Goal: Transaction & Acquisition: Obtain resource

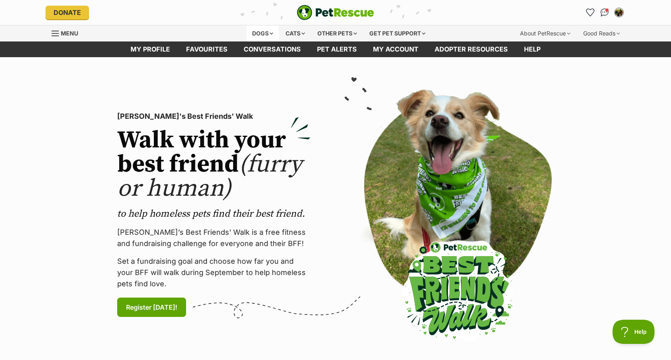
click at [267, 32] on div "Dogs" at bounding box center [263, 33] width 32 height 16
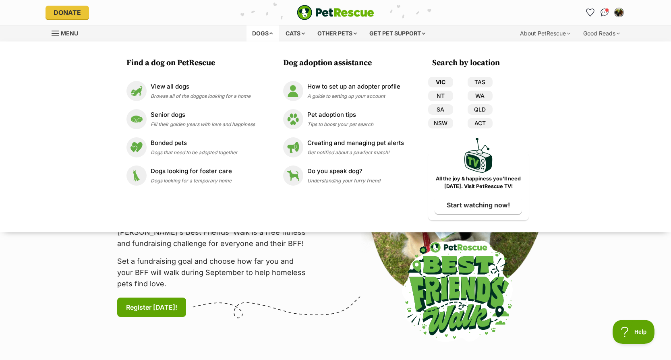
click at [443, 77] on link "VIC" at bounding box center [440, 82] width 25 height 10
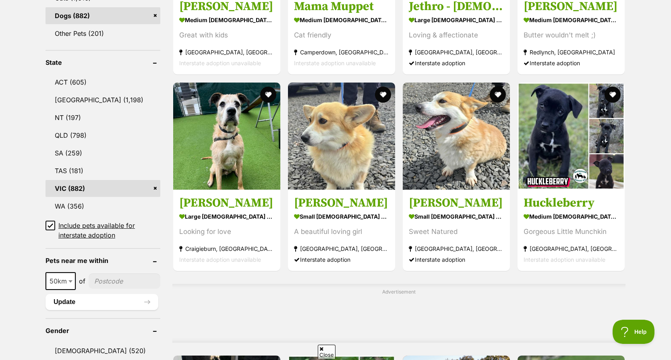
scroll to position [483, 0]
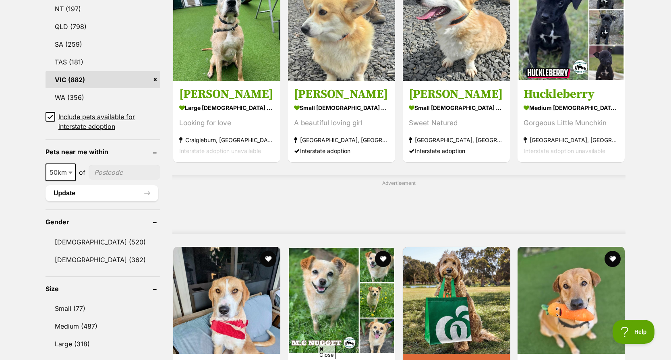
click at [49, 116] on icon at bounding box center [51, 117] width 6 height 6
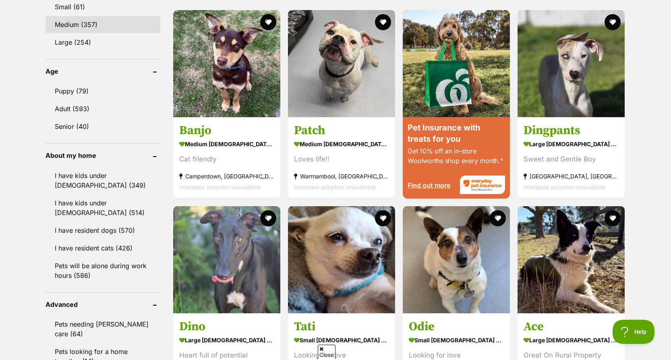
scroll to position [806, 0]
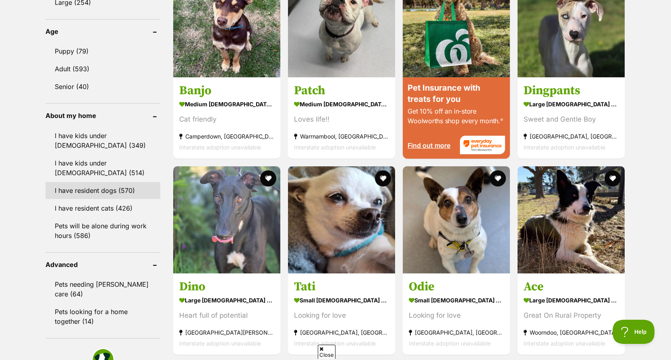
click at [63, 189] on link "I have resident dogs (570)" at bounding box center [103, 190] width 115 height 17
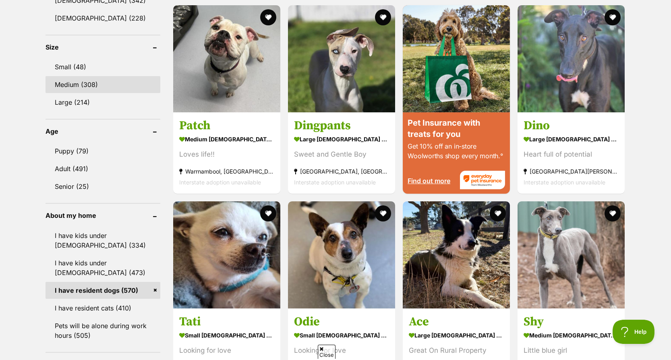
click at [83, 87] on link "Medium (308)" at bounding box center [103, 84] width 115 height 17
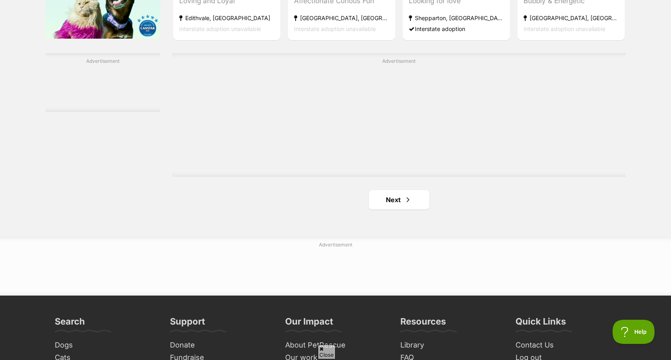
scroll to position [1369, 0]
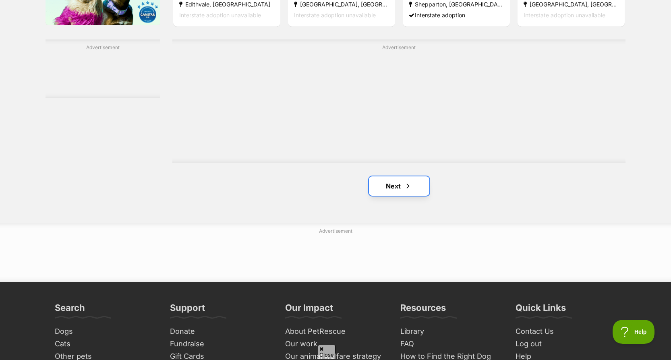
click at [404, 191] on span "Next page" at bounding box center [408, 186] width 8 height 10
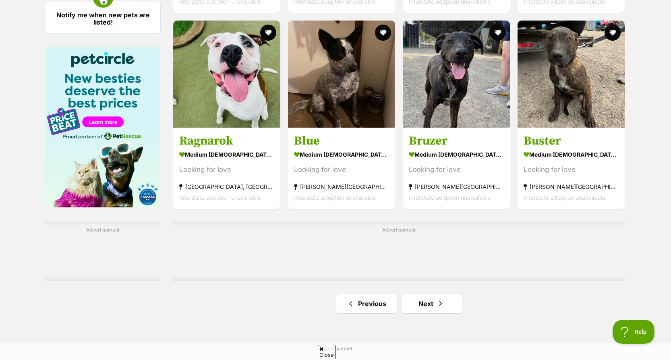
scroll to position [1208, 0]
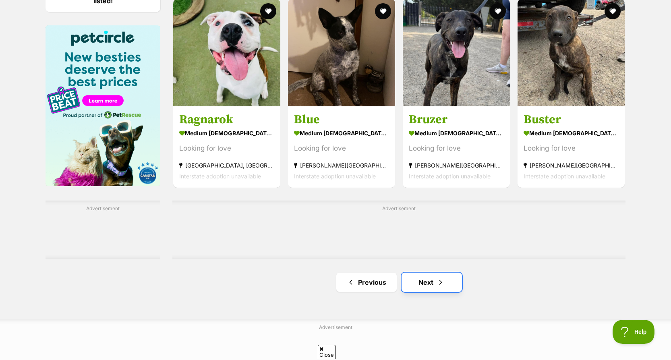
click at [437, 287] on span "Next page" at bounding box center [441, 283] width 8 height 10
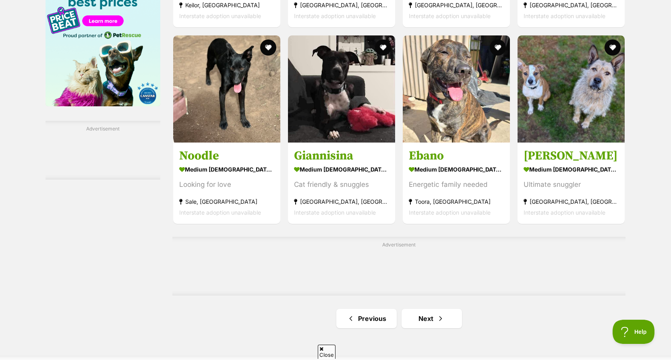
scroll to position [1369, 0]
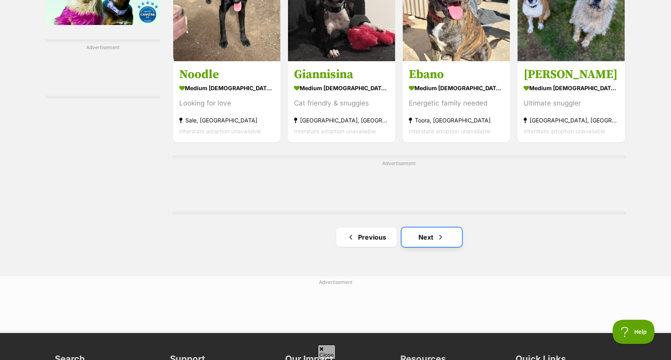
click at [425, 237] on link "Next" at bounding box center [432, 237] width 60 height 19
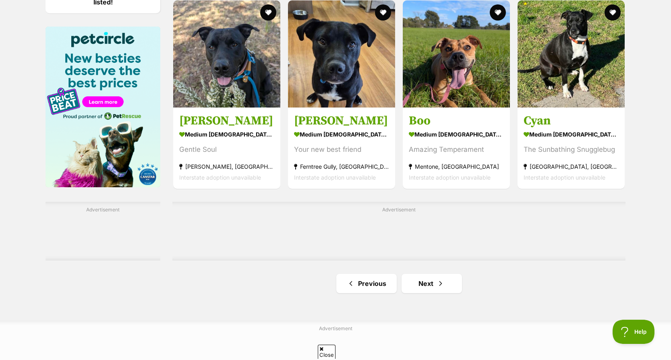
scroll to position [1208, 0]
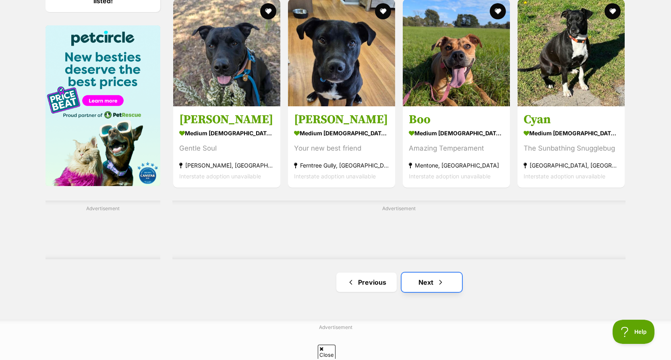
click at [427, 287] on link "Next" at bounding box center [432, 282] width 60 height 19
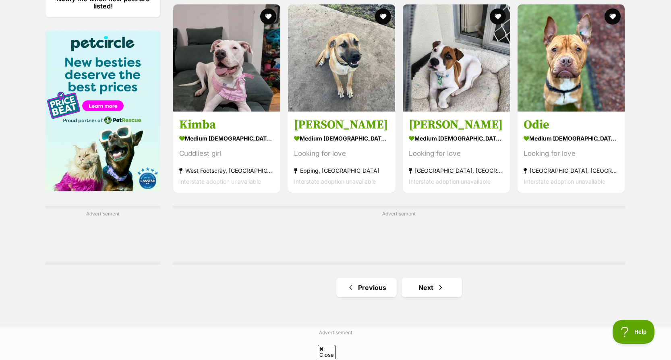
scroll to position [1208, 0]
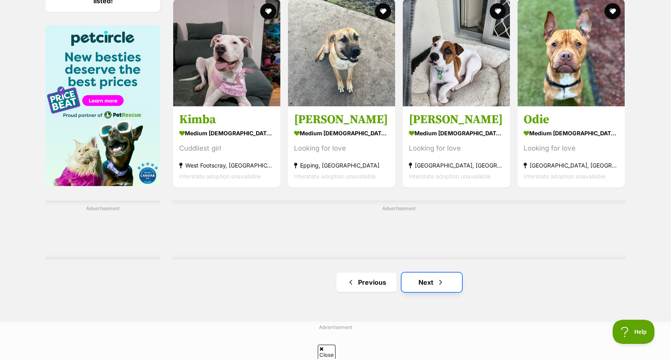
click at [415, 292] on link "Next" at bounding box center [432, 282] width 60 height 19
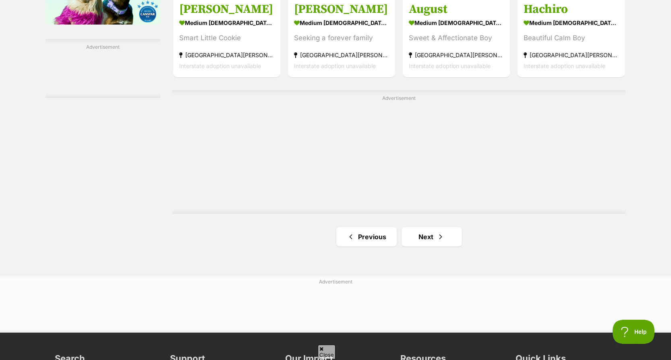
scroll to position [1410, 0]
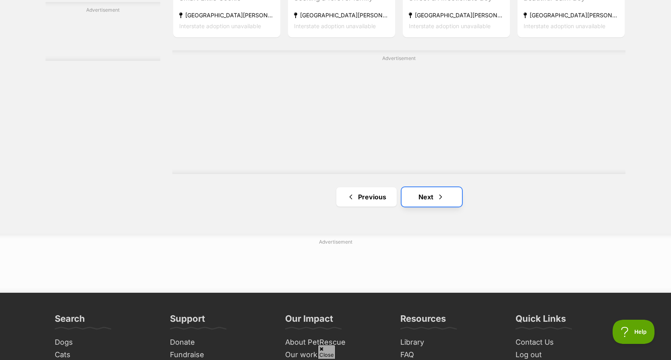
click at [430, 200] on link "Next" at bounding box center [432, 196] width 60 height 19
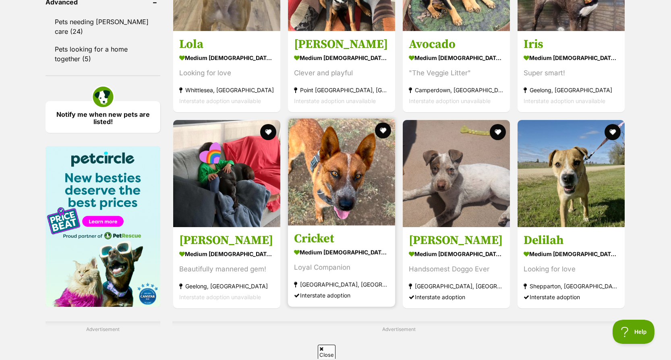
scroll to position [1249, 0]
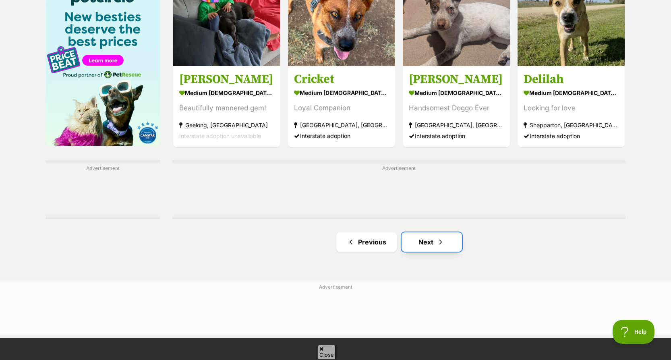
click at [412, 247] on link "Next" at bounding box center [432, 241] width 60 height 19
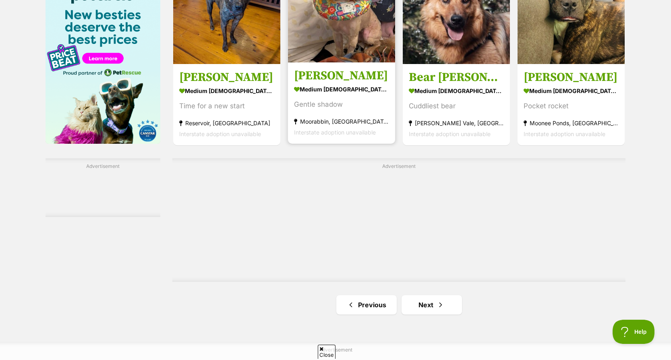
scroll to position [1289, 0]
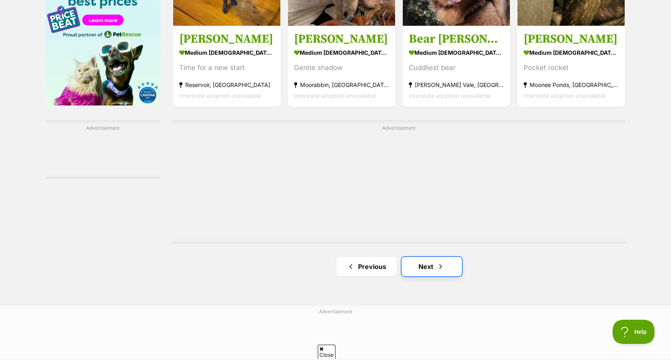
click at [425, 265] on link "Next" at bounding box center [432, 266] width 60 height 19
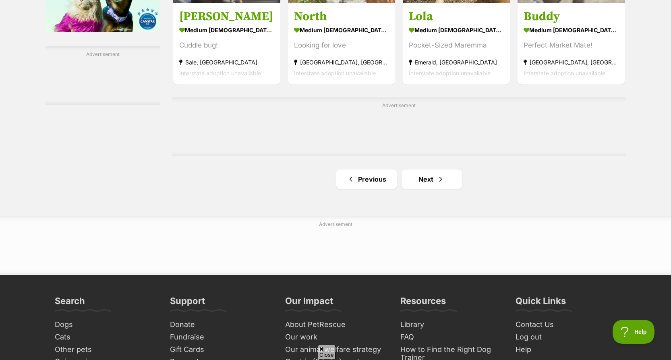
scroll to position [1369, 0]
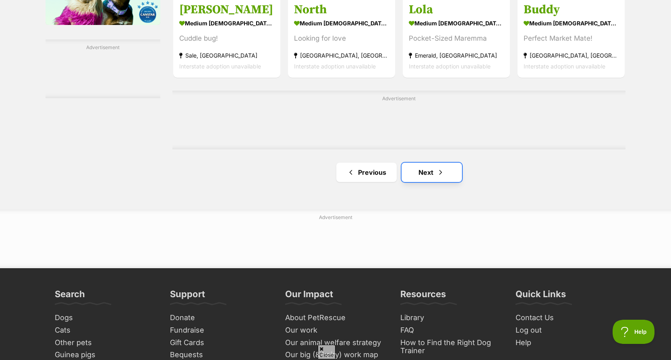
click at [432, 179] on link "Next" at bounding box center [432, 172] width 60 height 19
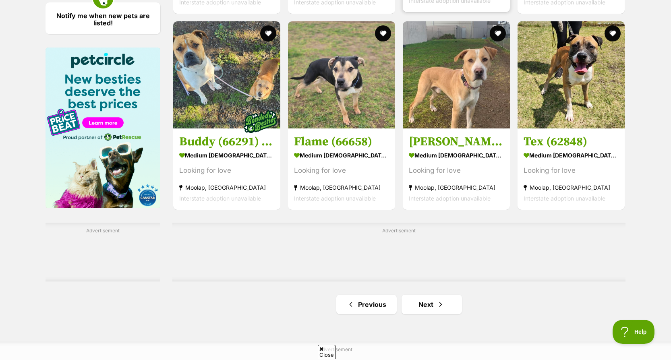
scroll to position [1208, 0]
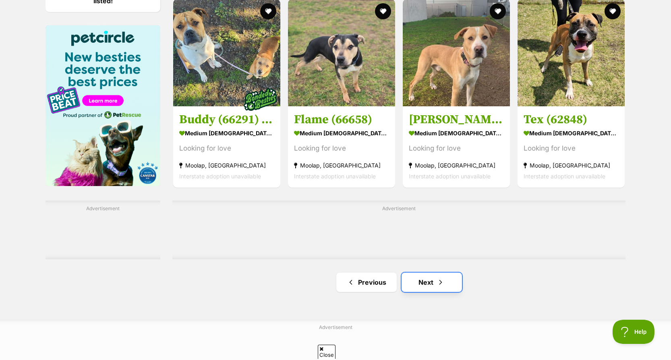
click at [409, 286] on link "Next" at bounding box center [432, 282] width 60 height 19
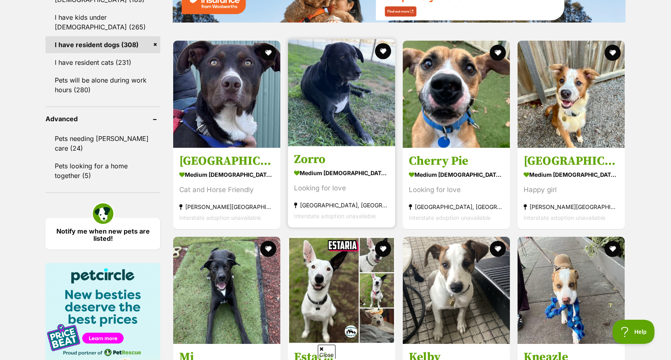
scroll to position [967, 0]
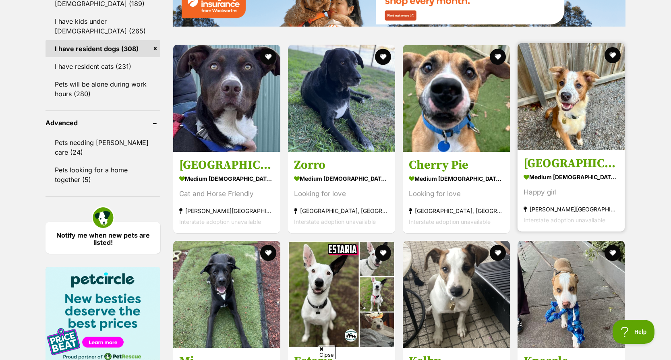
click at [586, 169] on h3 "[GEOGRAPHIC_DATA]" at bounding box center [571, 163] width 95 height 15
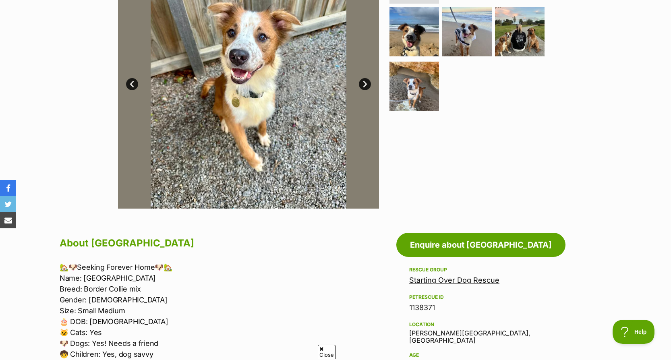
scroll to position [81, 0]
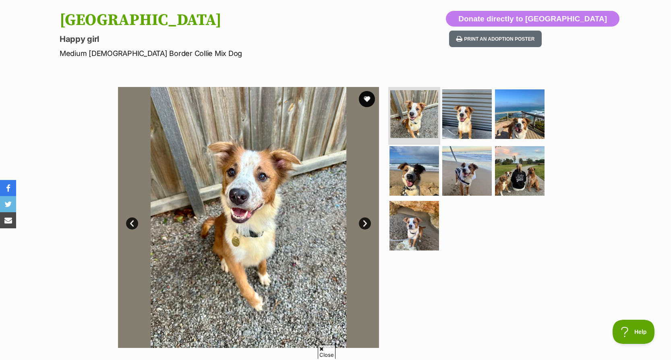
click at [412, 108] on img at bounding box center [414, 114] width 48 height 48
click at [477, 115] on img at bounding box center [467, 114] width 52 height 52
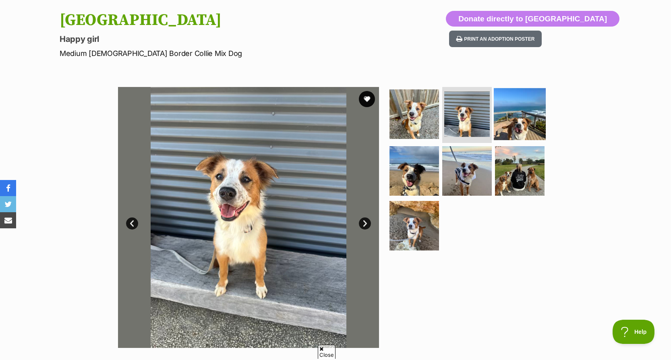
click at [503, 112] on img at bounding box center [520, 114] width 52 height 52
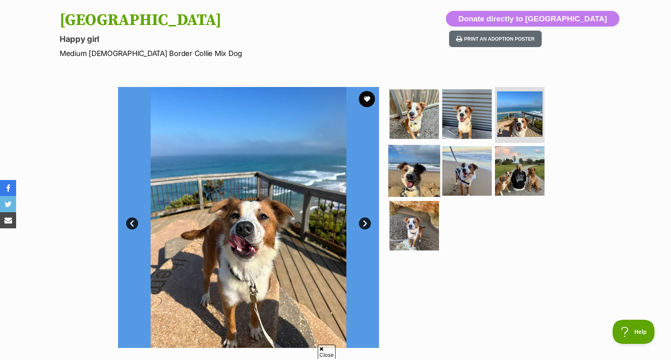
click at [429, 168] on img at bounding box center [414, 171] width 52 height 52
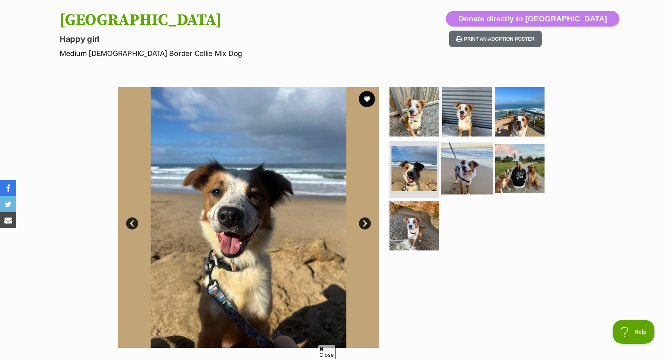
click at [455, 161] on img at bounding box center [467, 169] width 52 height 52
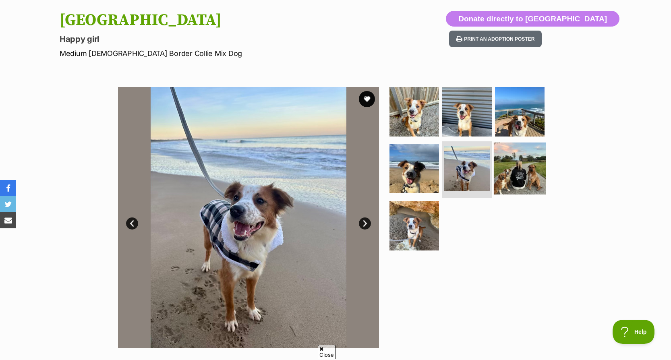
click at [496, 157] on img at bounding box center [520, 169] width 52 height 52
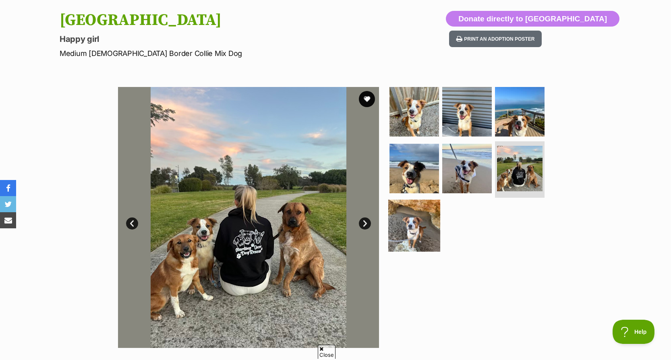
click at [422, 216] on img at bounding box center [414, 226] width 52 height 52
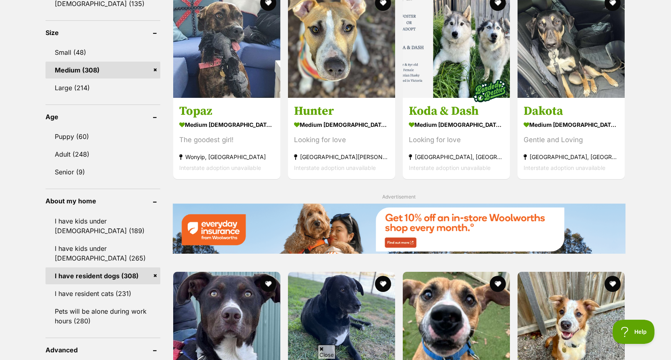
scroll to position [725, 0]
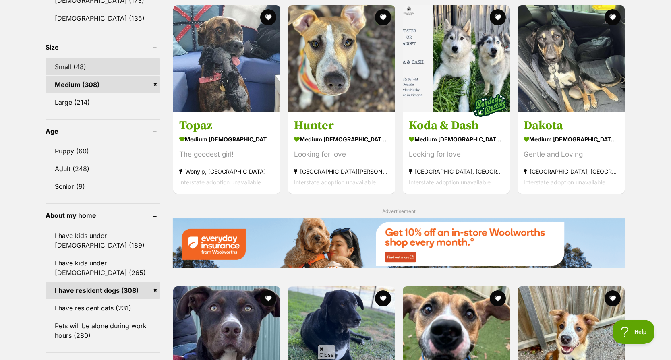
click at [81, 66] on link "Small (48)" at bounding box center [103, 66] width 115 height 17
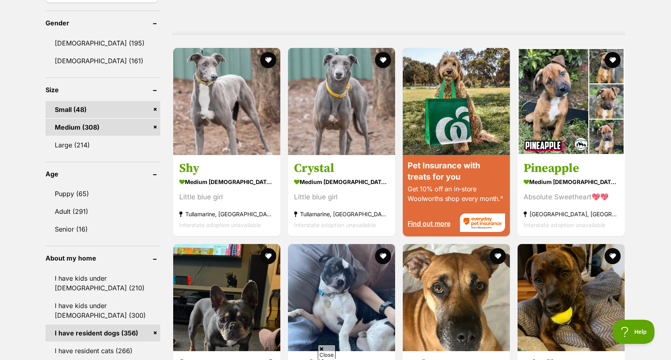
click at [153, 128] on link "Medium (308)" at bounding box center [103, 127] width 115 height 17
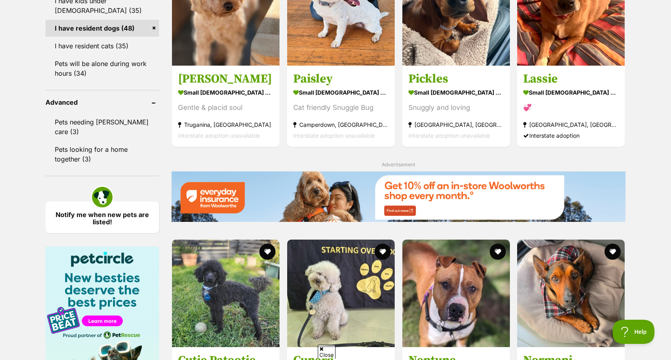
scroll to position [846, 0]
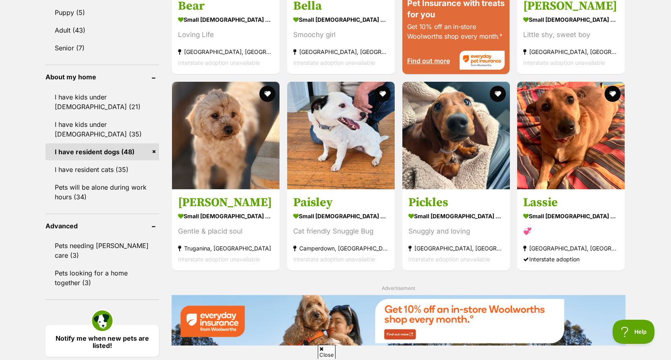
click at [227, 141] on img at bounding box center [226, 136] width 108 height 108
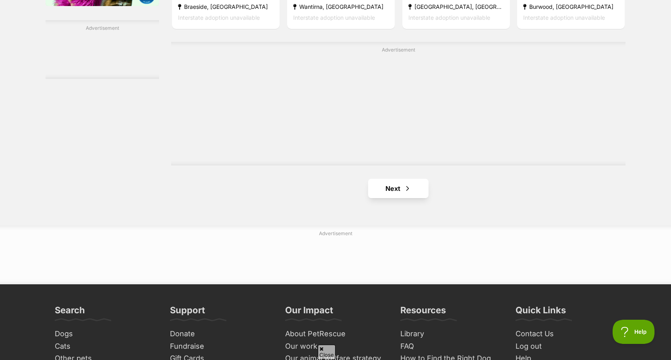
scroll to position [1369, 0]
click at [407, 189] on span "Next page" at bounding box center [408, 188] width 8 height 10
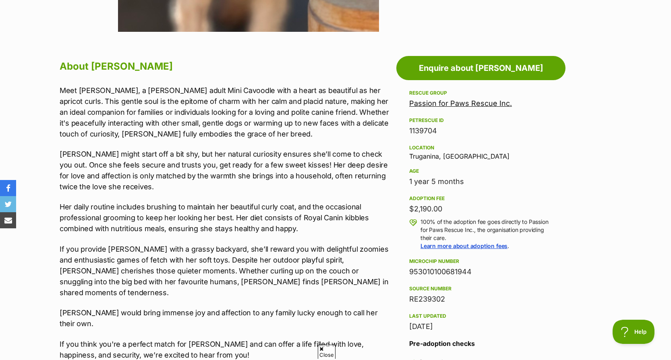
scroll to position [403, 0]
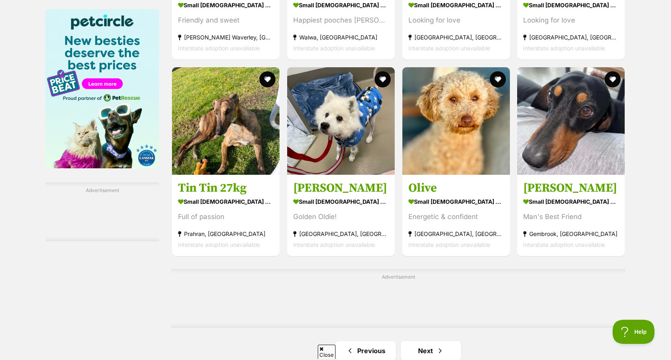
scroll to position [1249, 0]
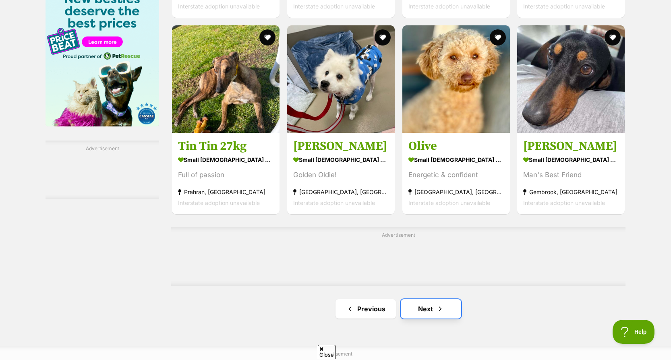
click at [433, 308] on link "Next" at bounding box center [431, 308] width 60 height 19
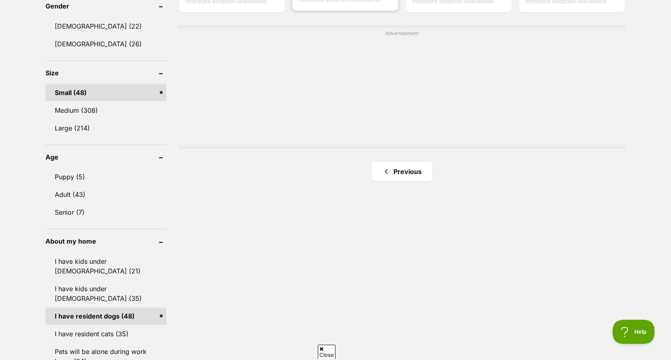
scroll to position [685, 0]
